Goal: Communication & Community: Participate in discussion

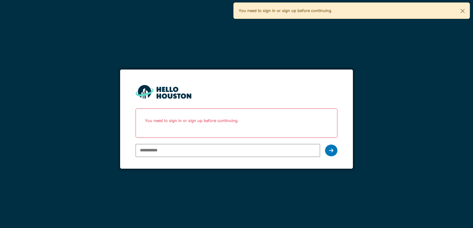
type input "**********"
click at [330, 151] on icon at bounding box center [331, 150] width 4 height 5
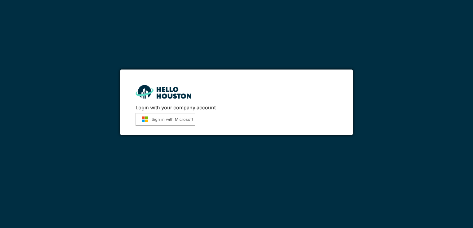
click at [183, 117] on button "Sign in with Microsoft" at bounding box center [166, 119] width 60 height 13
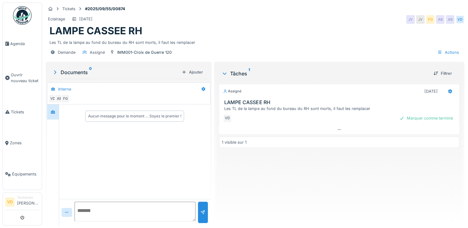
click at [288, 105] on h3 "LAMPE CASSEE RH" at bounding box center [340, 103] width 232 height 6
click at [131, 158] on div "Aucun message pour le moment … Soyez le premier !" at bounding box center [134, 152] width 151 height 95
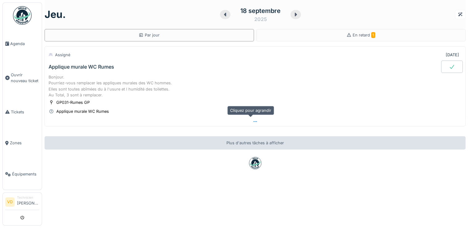
click at [255, 122] on div at bounding box center [255, 121] width 421 height 9
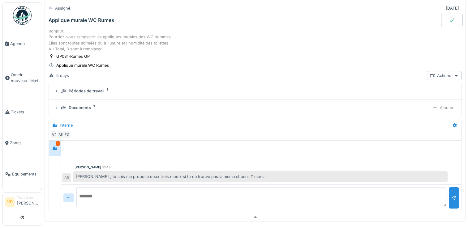
scroll to position [84, 0]
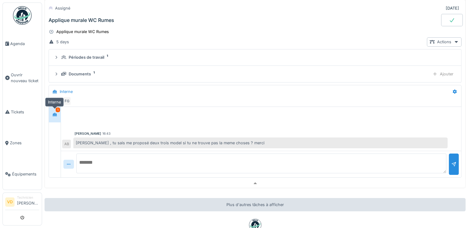
click at [56, 113] on icon at bounding box center [55, 114] width 4 height 3
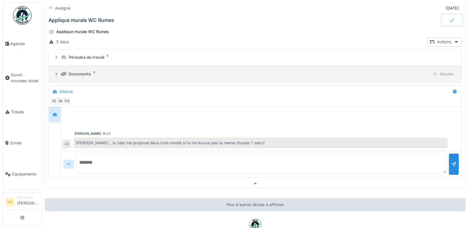
click at [90, 71] on div "Documents" at bounding box center [80, 74] width 22 height 6
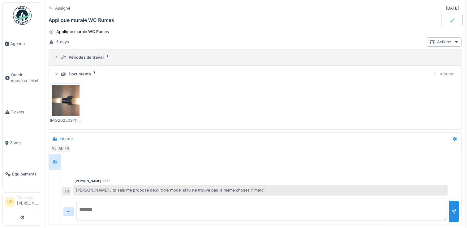
click at [98, 54] on div "Périodes de travail" at bounding box center [87, 57] width 36 height 6
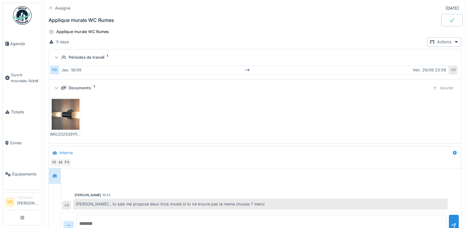
click at [74, 107] on img at bounding box center [66, 114] width 28 height 31
click at [98, 54] on div "Périodes de travail" at bounding box center [87, 57] width 36 height 6
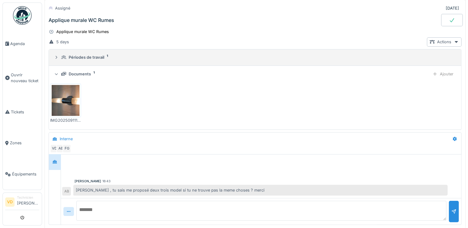
click at [98, 54] on div "Périodes de travail" at bounding box center [87, 57] width 36 height 6
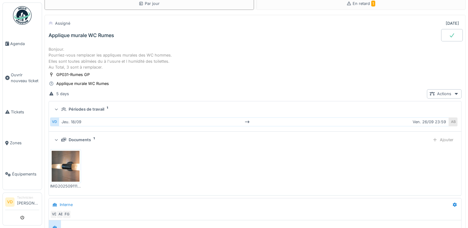
scroll to position [93, 0]
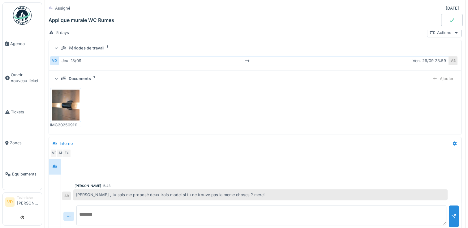
click at [60, 98] on img at bounding box center [66, 105] width 28 height 31
